Goal: Transaction & Acquisition: Purchase product/service

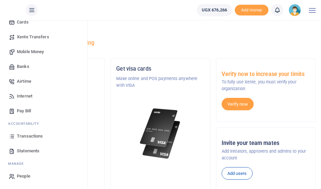
scroll to position [84, 0]
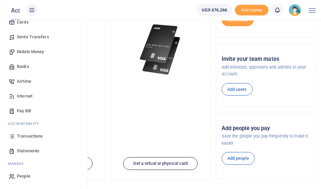
click at [23, 137] on span "Transactions" at bounding box center [30, 136] width 26 height 7
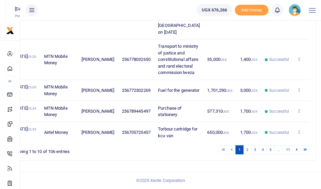
scroll to position [391, 0]
click at [248, 155] on link "2" at bounding box center [247, 150] width 8 height 9
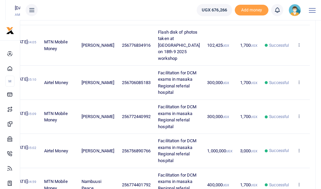
scroll to position [495, 0]
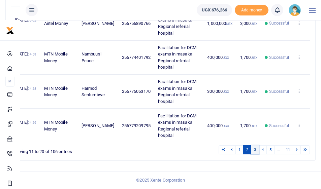
click at [257, 149] on link "3" at bounding box center [255, 150] width 8 height 9
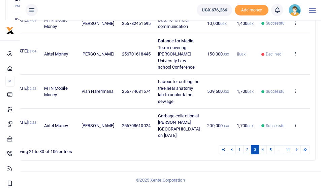
scroll to position [380, 0]
click at [265, 152] on link "4" at bounding box center [263, 150] width 8 height 9
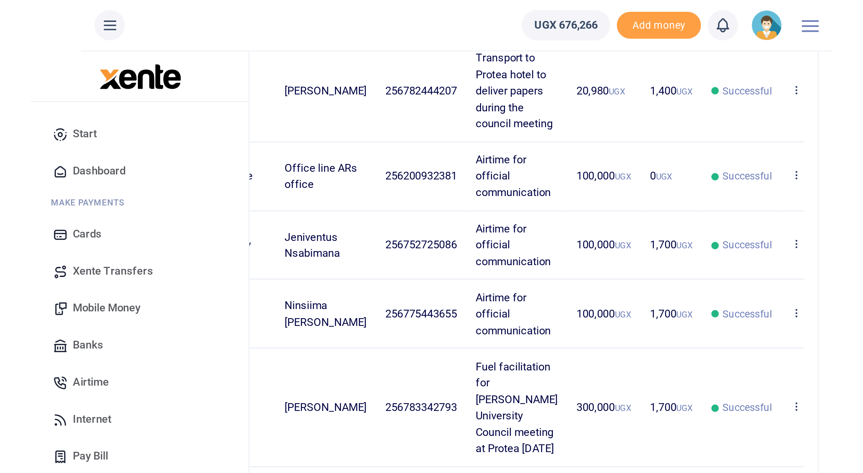
scroll to position [0, 0]
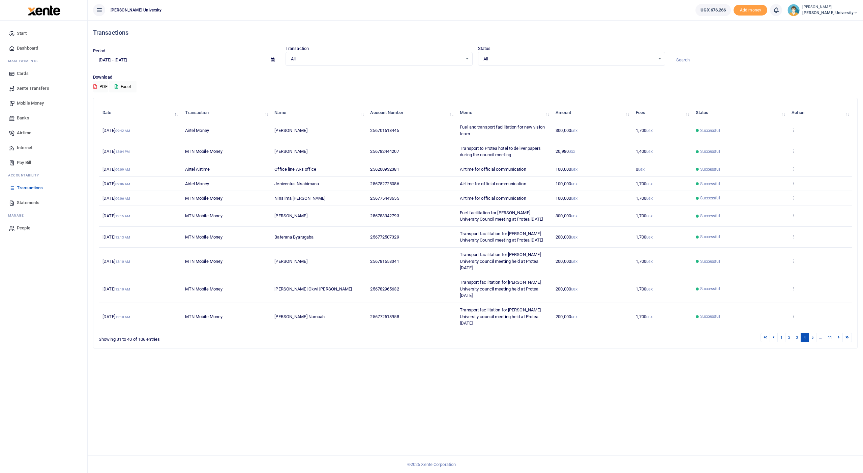
click at [20, 102] on span "Mobile Money" at bounding box center [30, 103] width 27 height 7
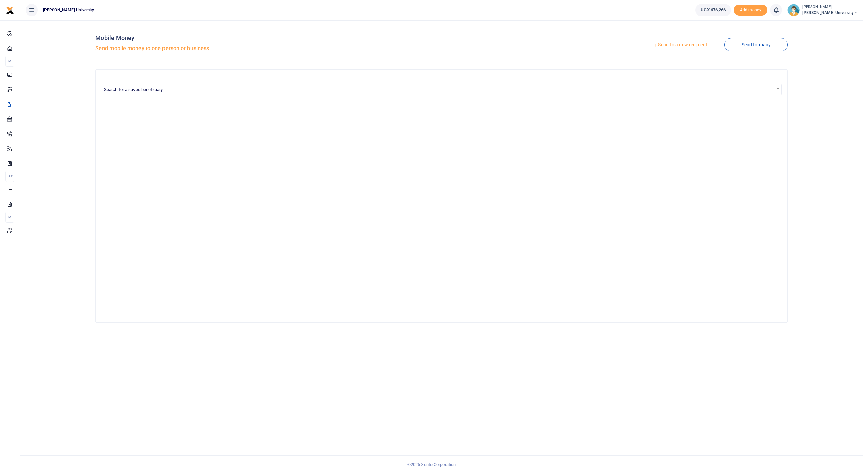
click at [672, 42] on link "Send to a new recipient" at bounding box center [680, 45] width 88 height 12
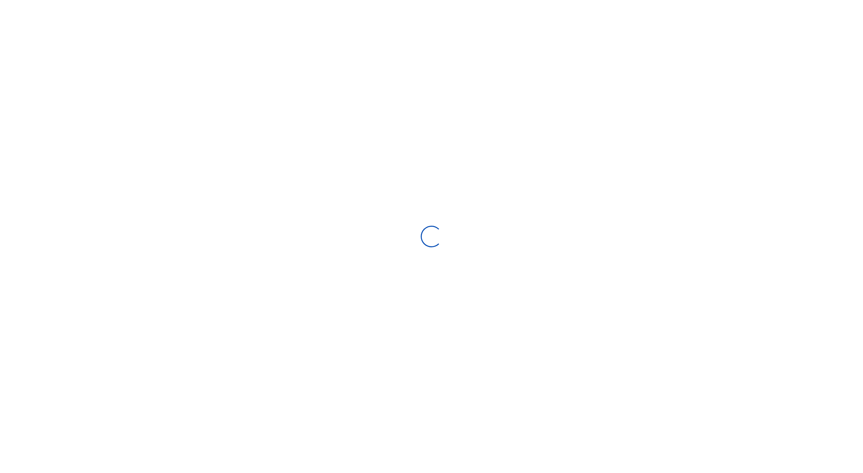
select select "Loading bundles"
select select "Failed to load spend categories"
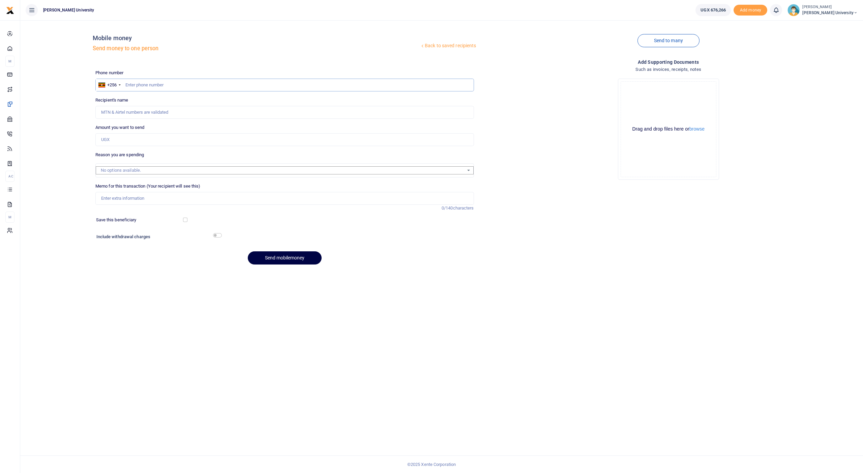
click at [204, 84] on input "text" at bounding box center [284, 85] width 379 height 13
click at [151, 85] on input "782444207" at bounding box center [284, 85] width 379 height 13
click at [121, 141] on input "Amount you want to send" at bounding box center [284, 139] width 379 height 13
click at [155, 86] on input "782444207" at bounding box center [284, 85] width 379 height 13
type input "7"
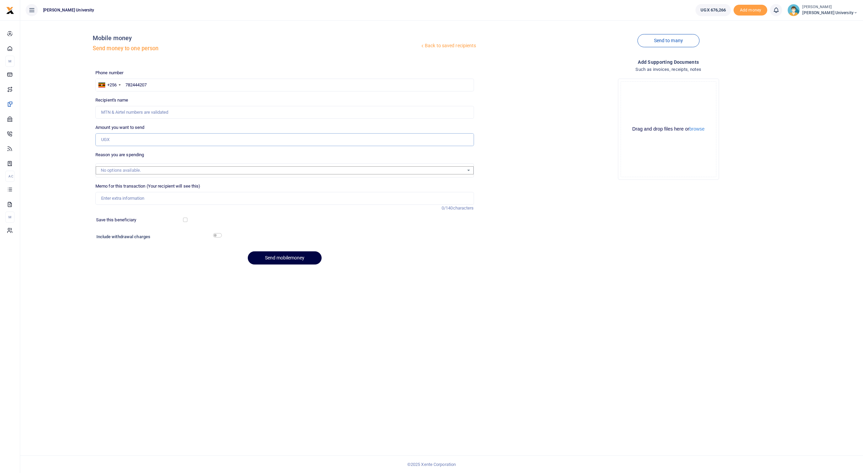
click at [121, 138] on input "Amount you want to send" at bounding box center [284, 139] width 379 height 13
click at [154, 83] on input "782444207" at bounding box center [284, 85] width 379 height 13
type input "7"
type input "782444207"
click at [133, 140] on input "Amount you want to send" at bounding box center [284, 139] width 379 height 13
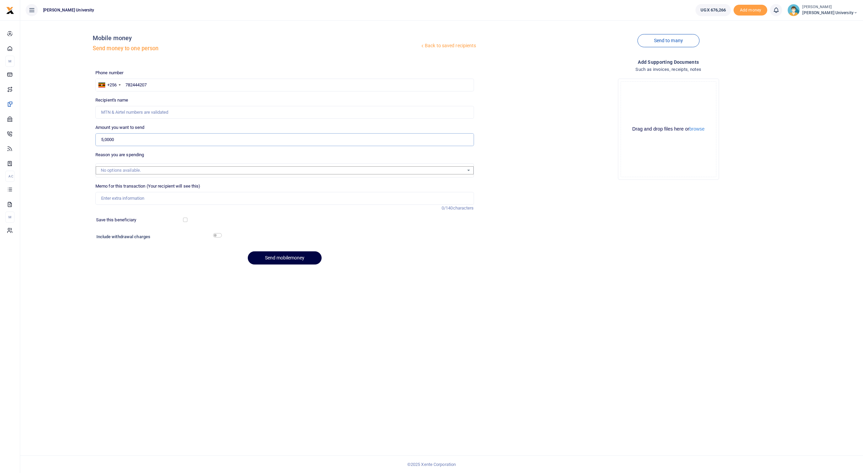
type input "50,000"
click at [128, 196] on input "Memo for this transaction (Your recipient will see this)" at bounding box center [284, 198] width 379 height 13
type input "l"
type input "Labour for drainage after cutting the tree near anatomy lab"
click at [122, 112] on input "Recipient's name" at bounding box center [284, 112] width 379 height 13
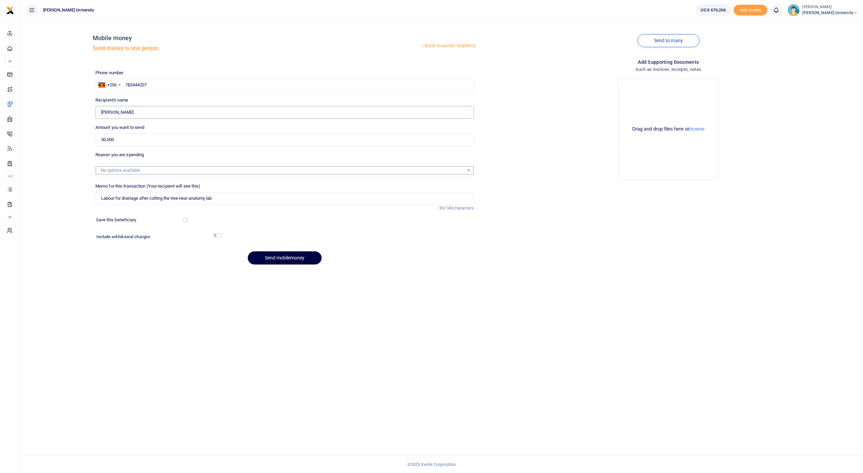
type input "JULIUS NDIZIHIWE"
click at [215, 233] on input "checkbox" at bounding box center [217, 235] width 9 height 4
checkbox input "true"
click at [264, 272] on button "Send mobilemoney" at bounding box center [285, 276] width 74 height 13
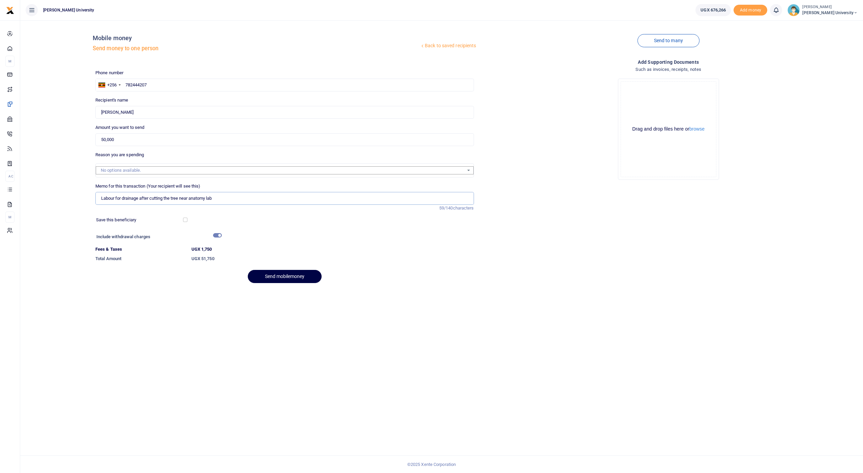
click at [154, 199] on input "Labour for drainage after cutting the tree near anatomy lab" at bounding box center [284, 198] width 379 height 13
click at [142, 167] on div "No options available." at bounding box center [282, 170] width 363 height 7
click at [141, 167] on div "No options available." at bounding box center [282, 170] width 363 height 7
click at [470, 169] on div "No options available." at bounding box center [285, 170] width 378 height 8
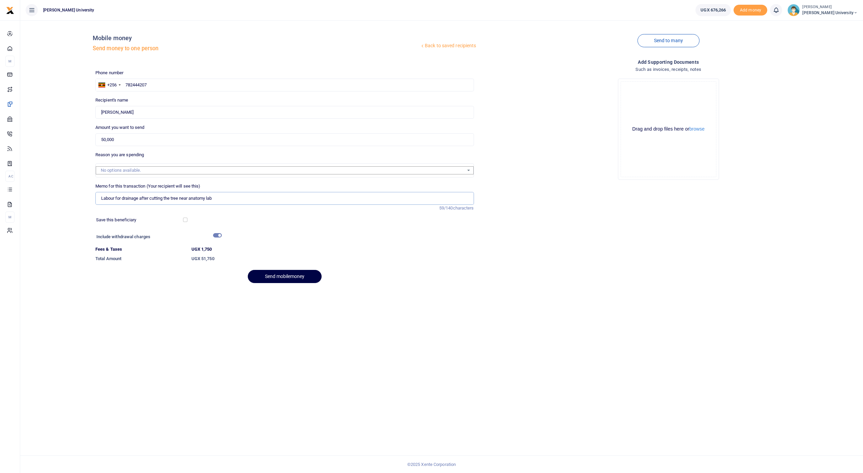
drag, startPoint x: 218, startPoint y: 195, endPoint x: 85, endPoint y: 193, distance: 132.5
click at [24, 188] on span "Transactions" at bounding box center [30, 187] width 26 height 7
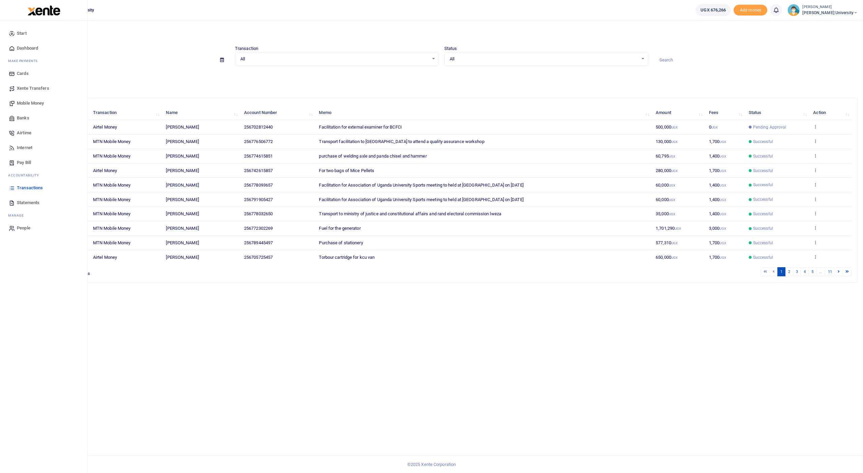
click at [39, 104] on span "Mobile Money" at bounding box center [30, 103] width 27 height 7
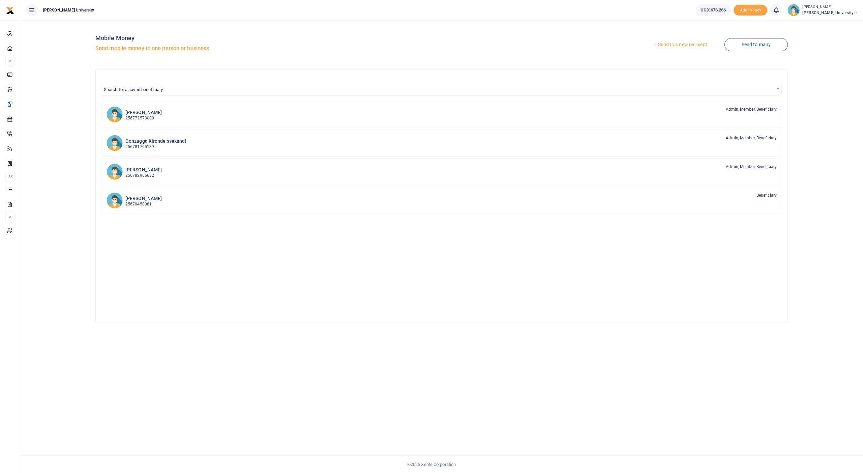
click at [674, 43] on link "Send to a new recipient" at bounding box center [680, 45] width 88 height 12
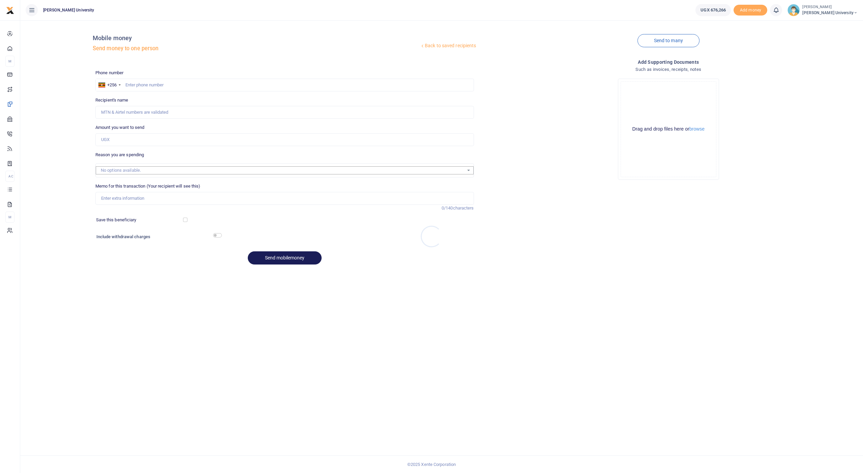
click at [169, 83] on div at bounding box center [431, 236] width 863 height 473
click at [169, 82] on input "text" at bounding box center [284, 85] width 379 height 13
type input "782444207"
type input "Julius Ndizihiwe"
type input "782444207"
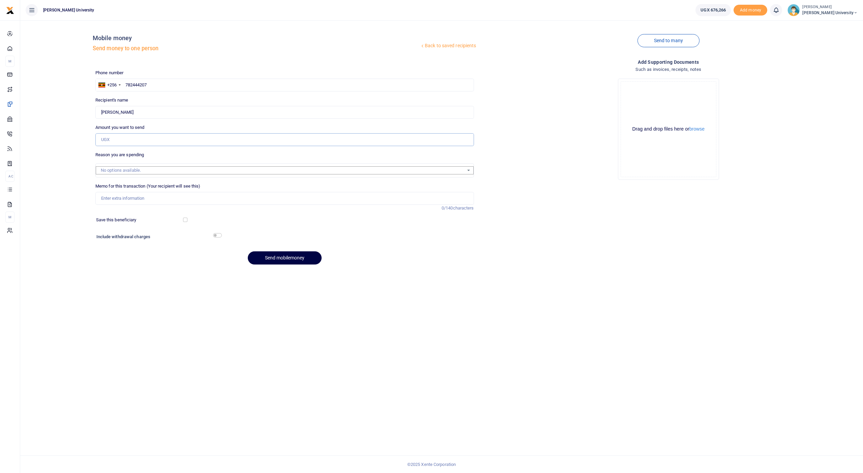
click at [126, 137] on input "Amount you want to send" at bounding box center [284, 139] width 379 height 13
type input "50,000"
click at [108, 196] on input "Memo for this transaction (Your recipient will see this)" at bounding box center [284, 198] width 379 height 13
paste input "Labour for drainage after cutting the tree near anatomy lab"
type input "Labour for drainage after cutting the tree near anatomy lab"
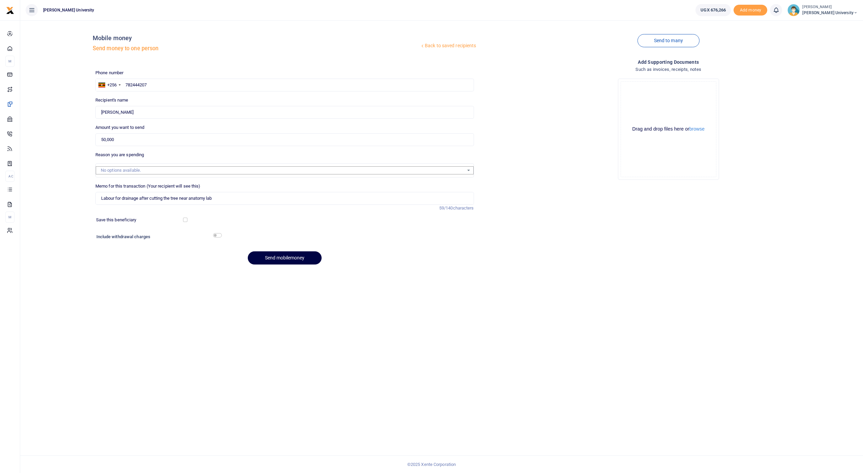
click at [216, 233] on input "checkbox" at bounding box center [217, 235] width 9 height 4
checkbox input "true"
click at [263, 272] on button "Send mobilemoney" at bounding box center [285, 276] width 74 height 13
